Goal: Browse casually: Explore the website without a specific task or goal

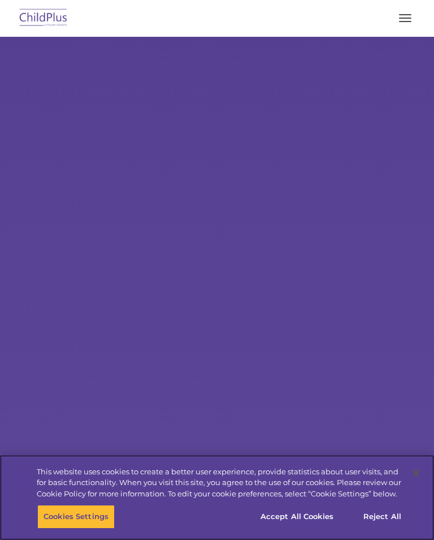
select select "MEDIUM"
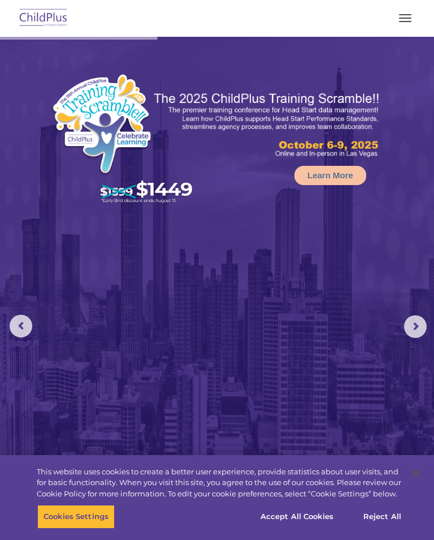
click at [399, 20] on button "button" at bounding box center [406, 18] width 24 height 18
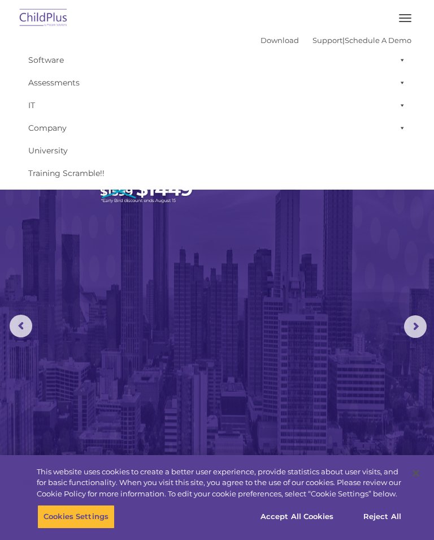
click at [227, 261] on img at bounding box center [217, 323] width 434 height 572
click at [406, 15] on span "button" at bounding box center [405, 14] width 12 height 1
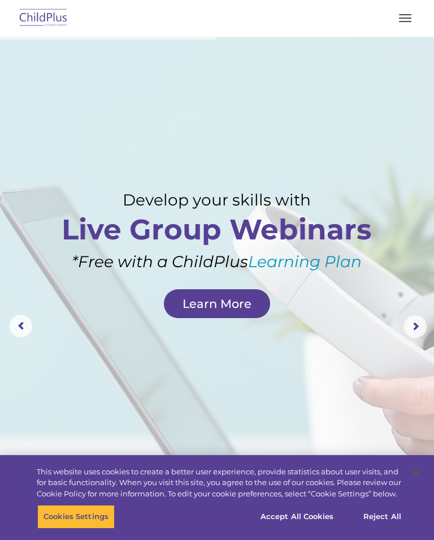
click at [404, 19] on button "button" at bounding box center [406, 18] width 24 height 18
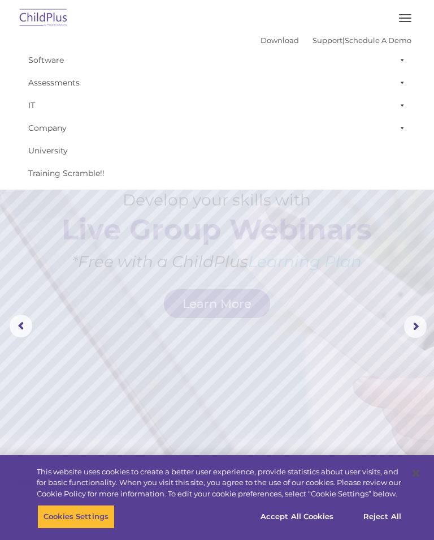
click at [282, 243] on rs-layer "Simplify the day-to-day challenges of Head Start operations with outstanding so…" at bounding box center [305, 215] width 127 height 57
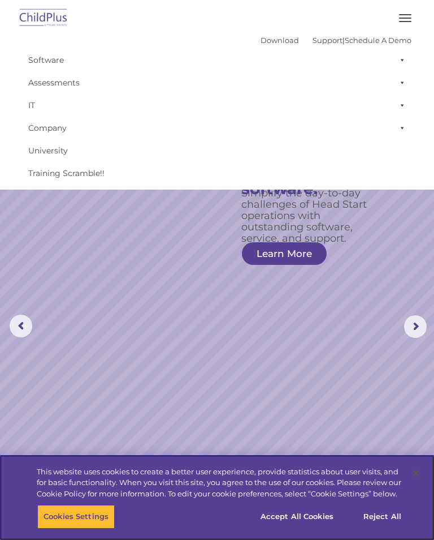
click at [309, 522] on button "Accept All Cookies" at bounding box center [297, 517] width 85 height 24
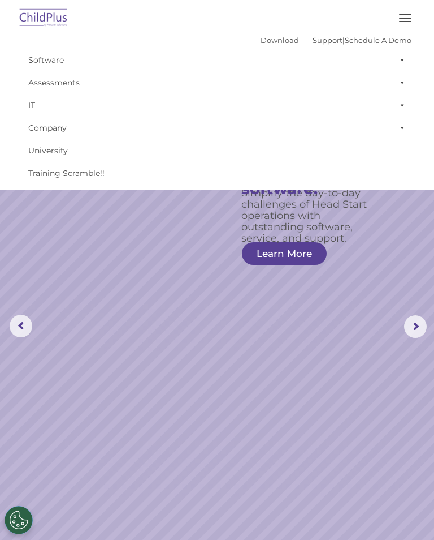
click at [379, 335] on rs-slide "Simplify the day-to-day challenges of Head Start operations with outstanding so…" at bounding box center [217, 326] width 434 height 579
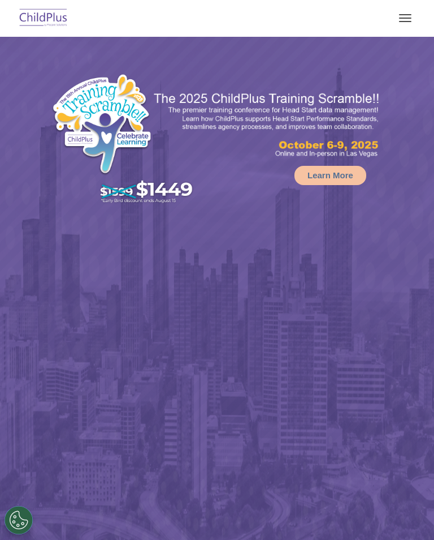
select select "MEDIUM"
